Goal: Transaction & Acquisition: Download file/media

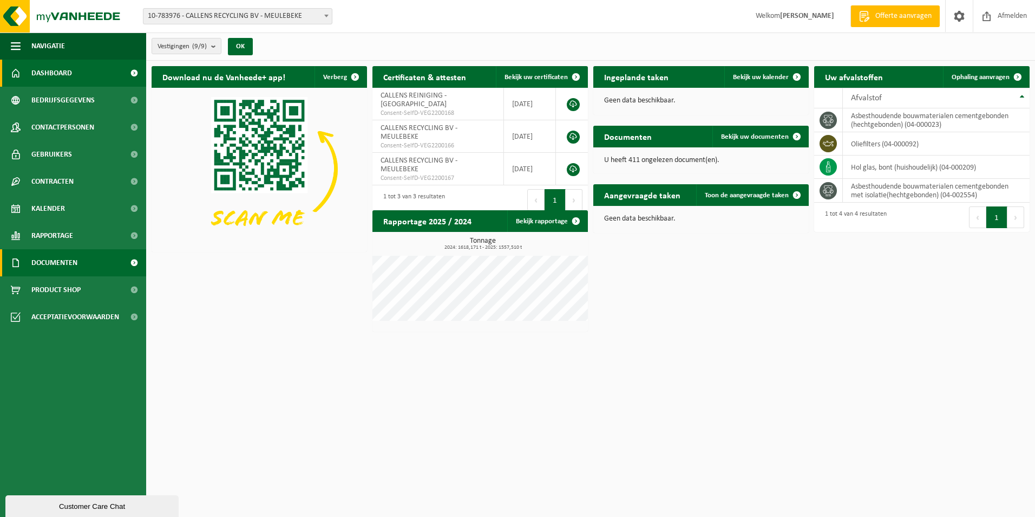
click at [80, 272] on link "Documenten" at bounding box center [73, 262] width 146 height 27
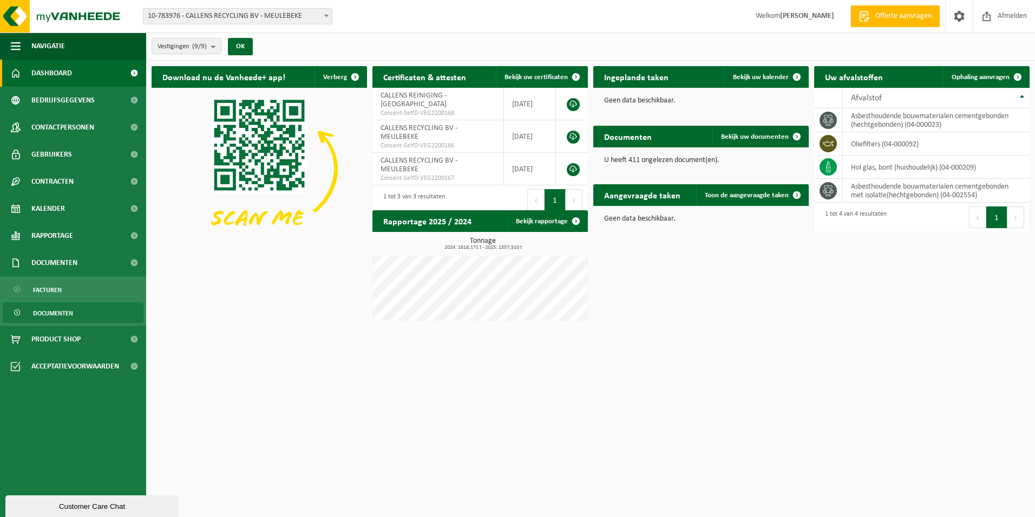
click at [63, 314] on span "Documenten" at bounding box center [53, 313] width 40 height 21
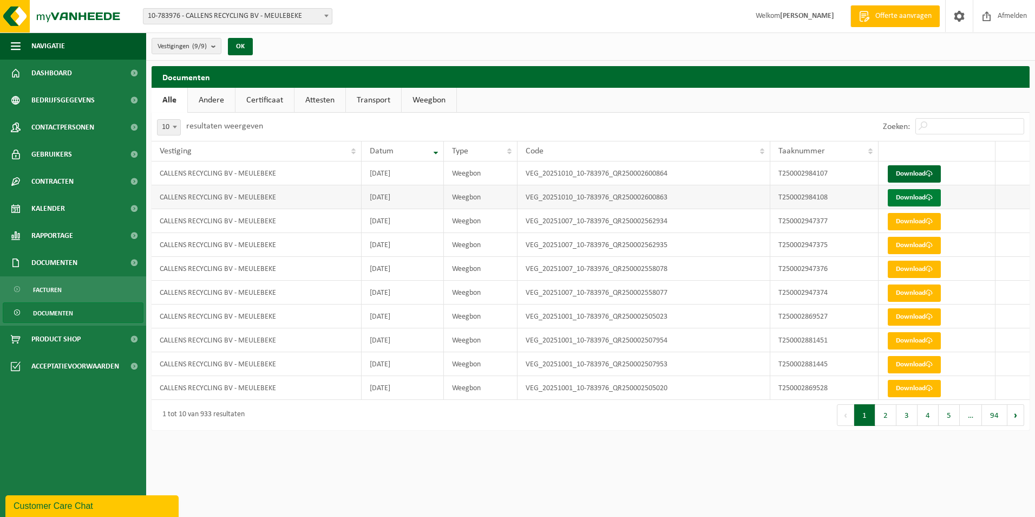
click at [907, 198] on link "Download" at bounding box center [914, 197] width 53 height 17
click at [923, 172] on link "Download" at bounding box center [914, 173] width 53 height 17
